Goal: Register for event/course

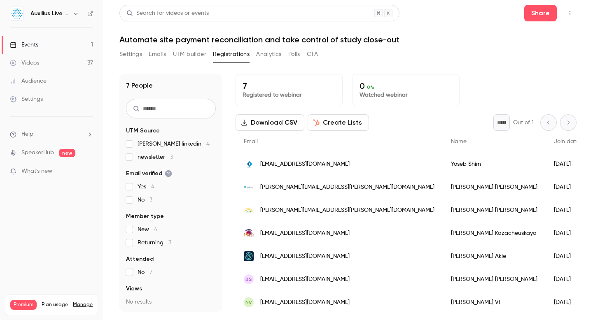
click at [34, 46] on div "Events" at bounding box center [24, 45] width 28 height 8
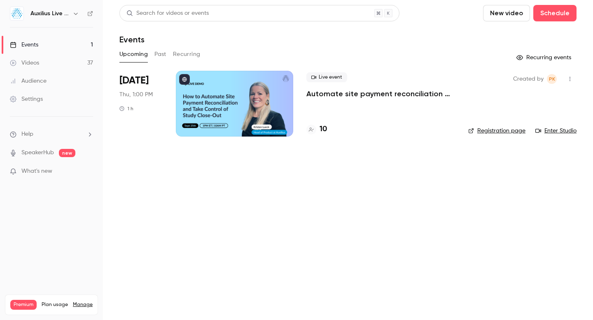
click at [292, 92] on p "Automate site payment reconciliation and take control of study close-out" at bounding box center [380, 94] width 149 height 10
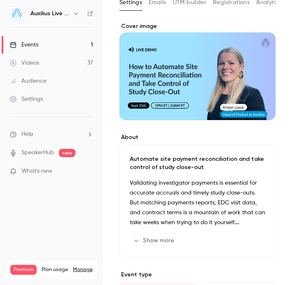
scroll to position [138, 0]
